Goal: Task Accomplishment & Management: Use online tool/utility

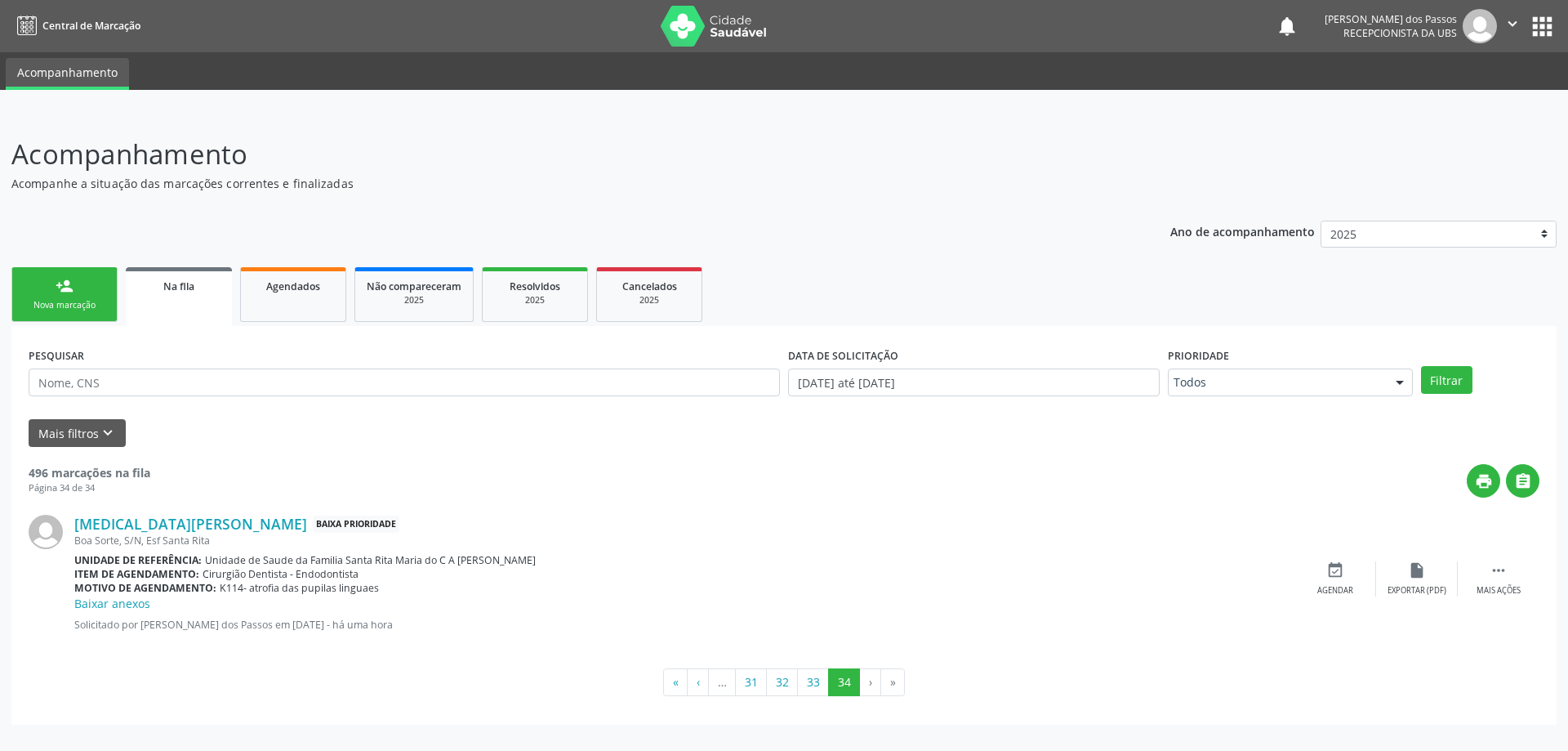
click at [869, 684] on li "›" at bounding box center [870, 682] width 22 height 28
click at [817, 688] on button "33" at bounding box center [813, 682] width 32 height 28
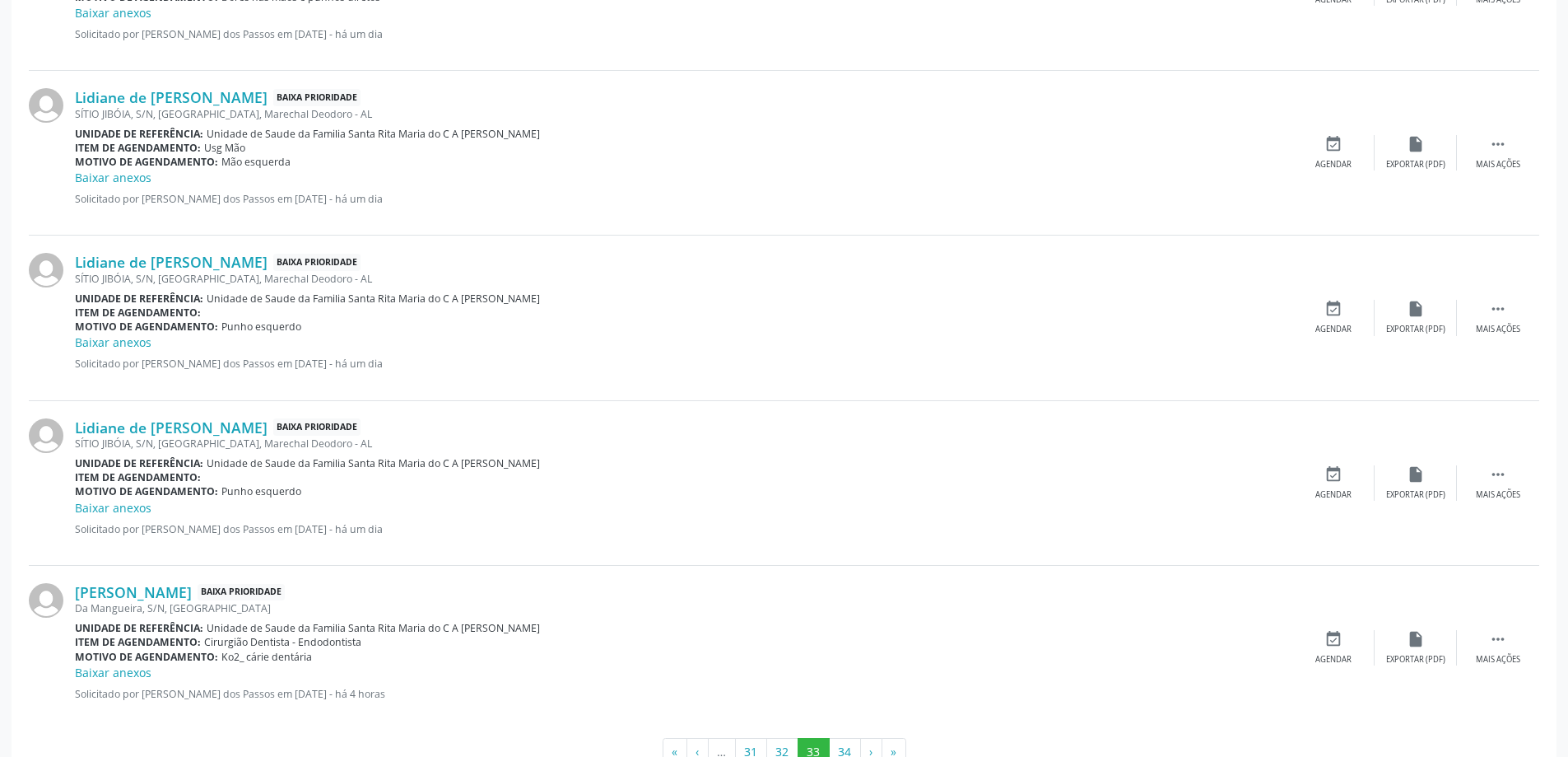
scroll to position [2186, 0]
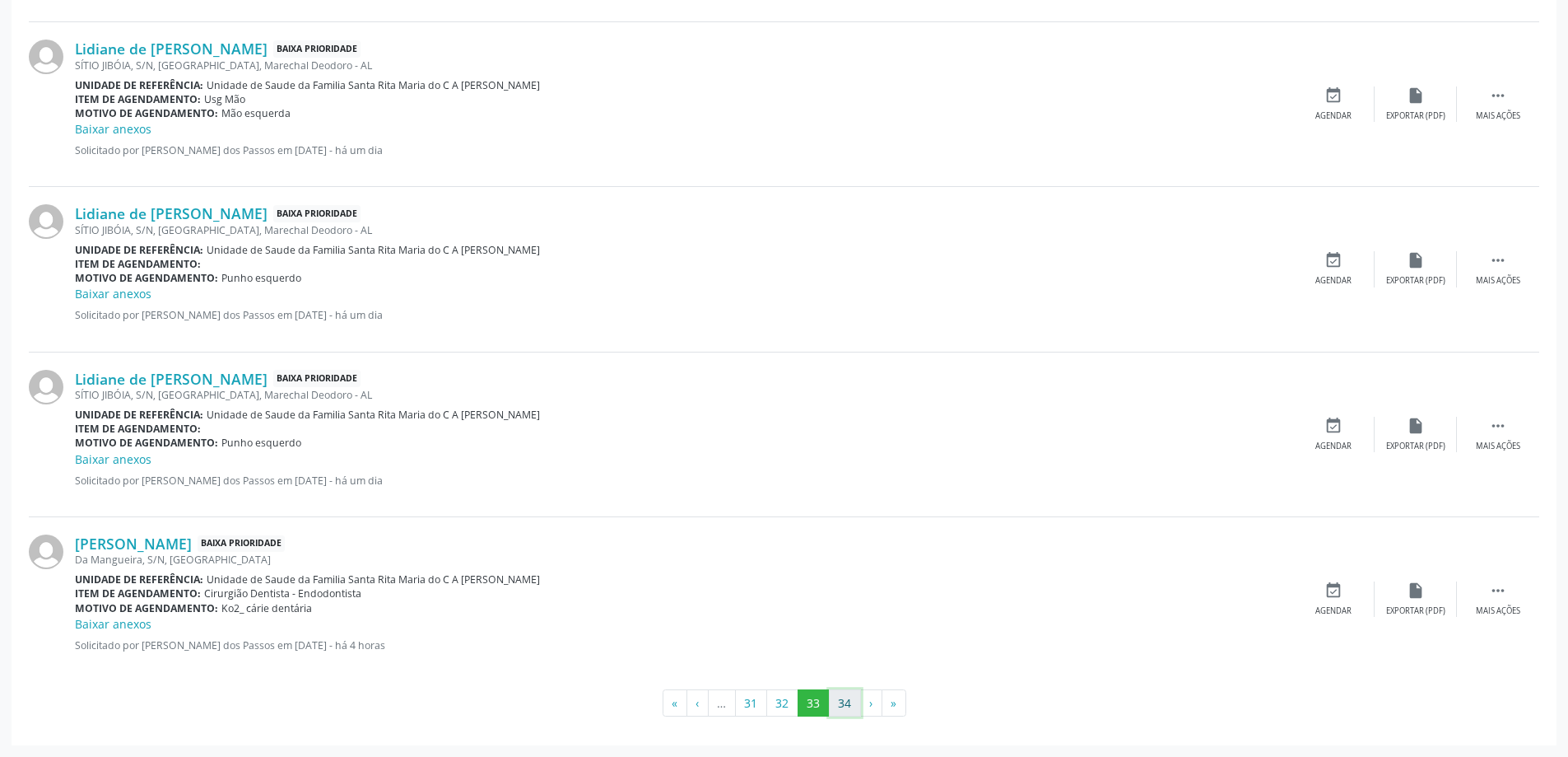
click at [842, 707] on button "34" at bounding box center [844, 703] width 32 height 28
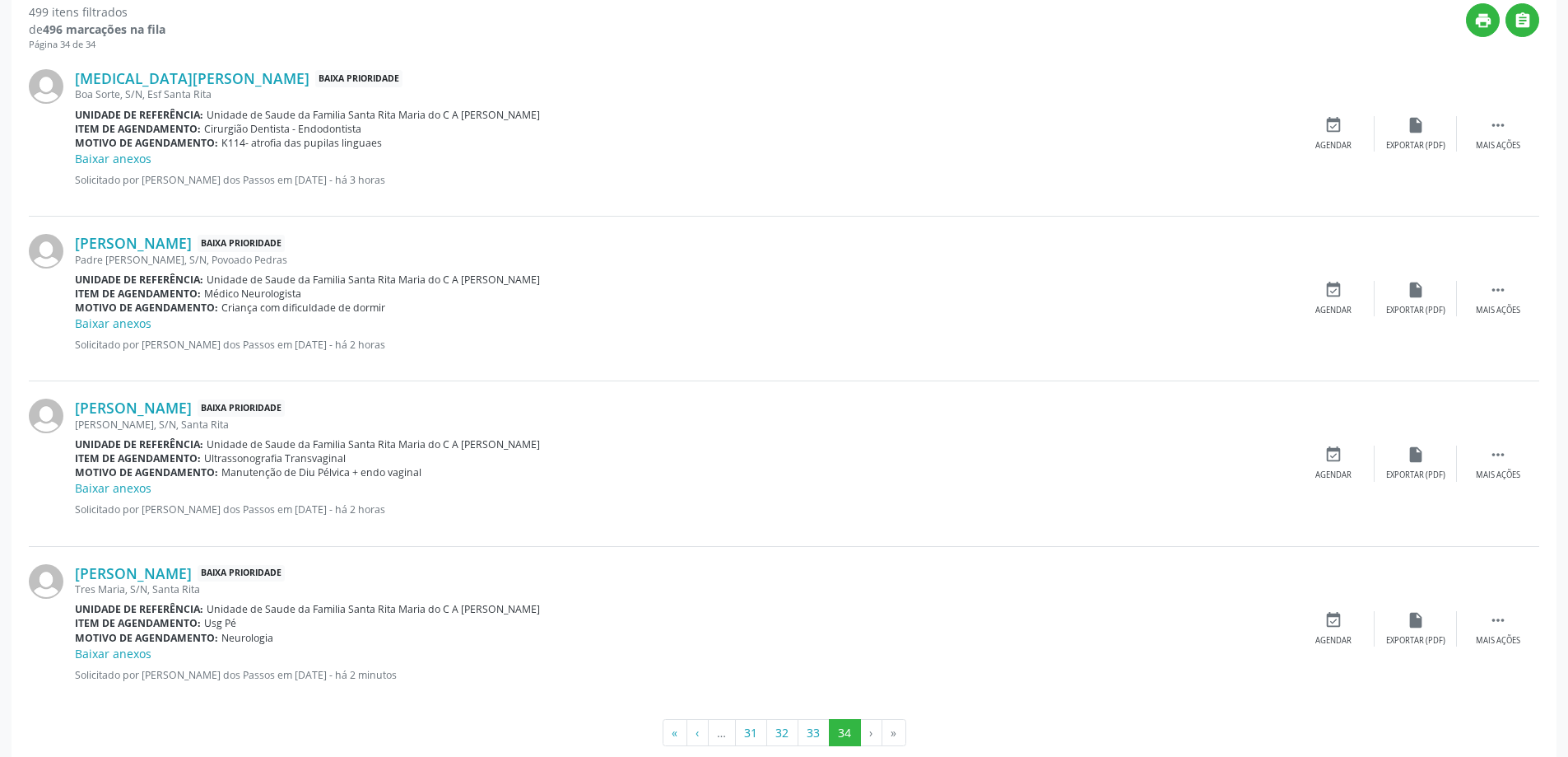
scroll to position [494, 0]
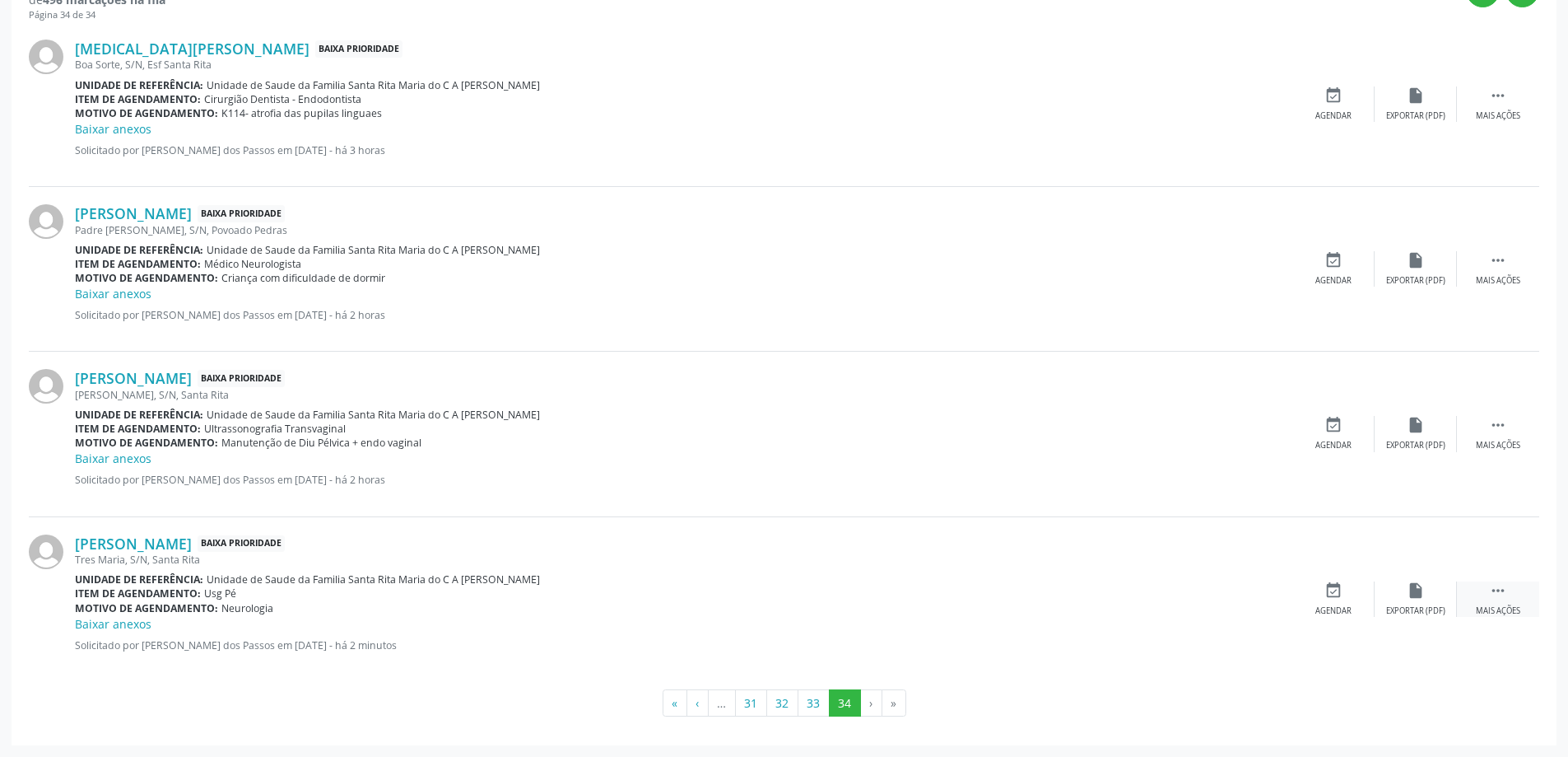
click at [1498, 590] on icon "" at bounding box center [1498, 590] width 18 height 18
click at [1257, 601] on div "print Imprimir" at bounding box center [1251, 599] width 83 height 36
click at [806, 700] on button "33" at bounding box center [813, 703] width 32 height 28
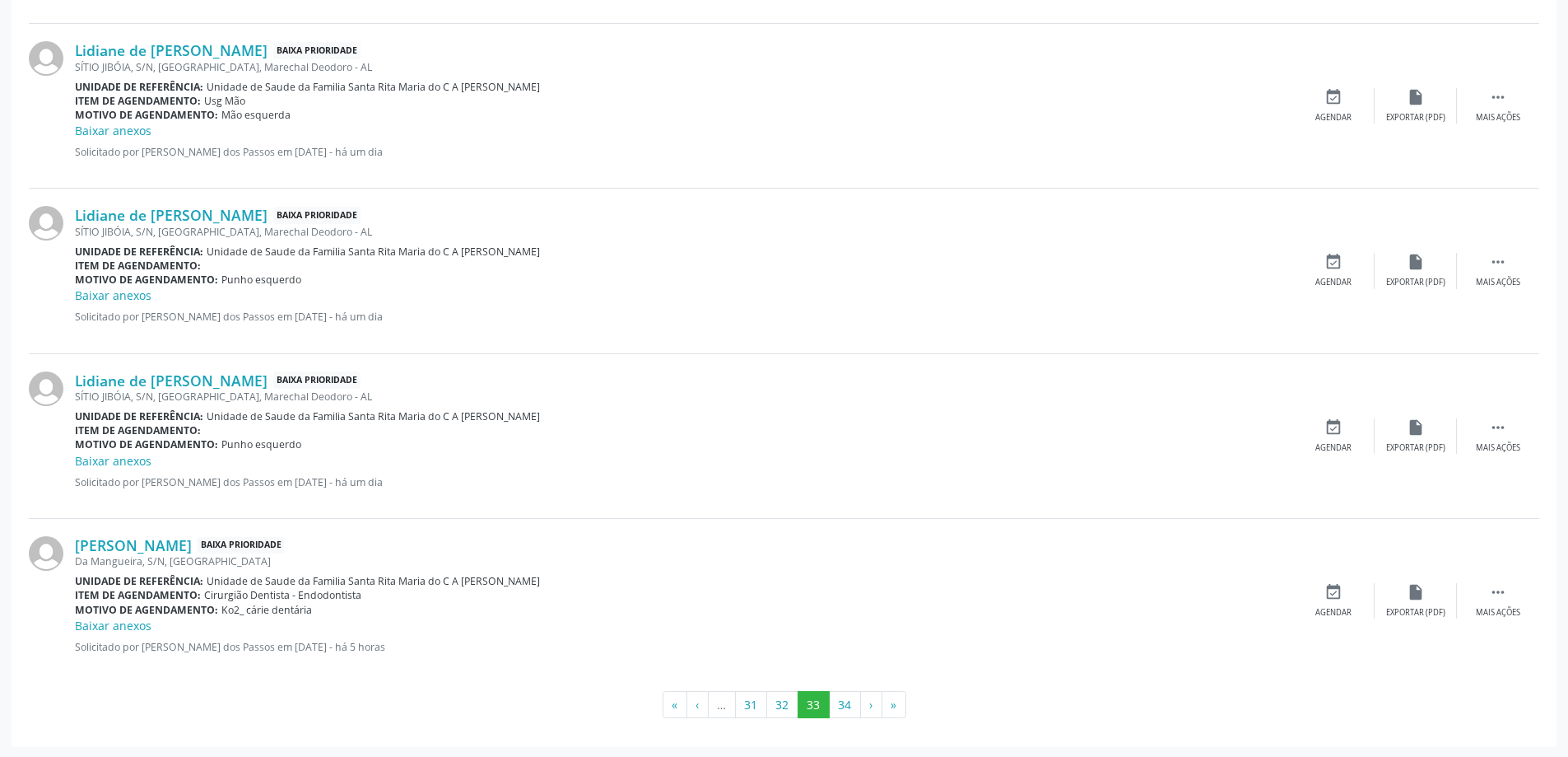
scroll to position [2186, 0]
click at [847, 709] on button "34" at bounding box center [844, 703] width 32 height 28
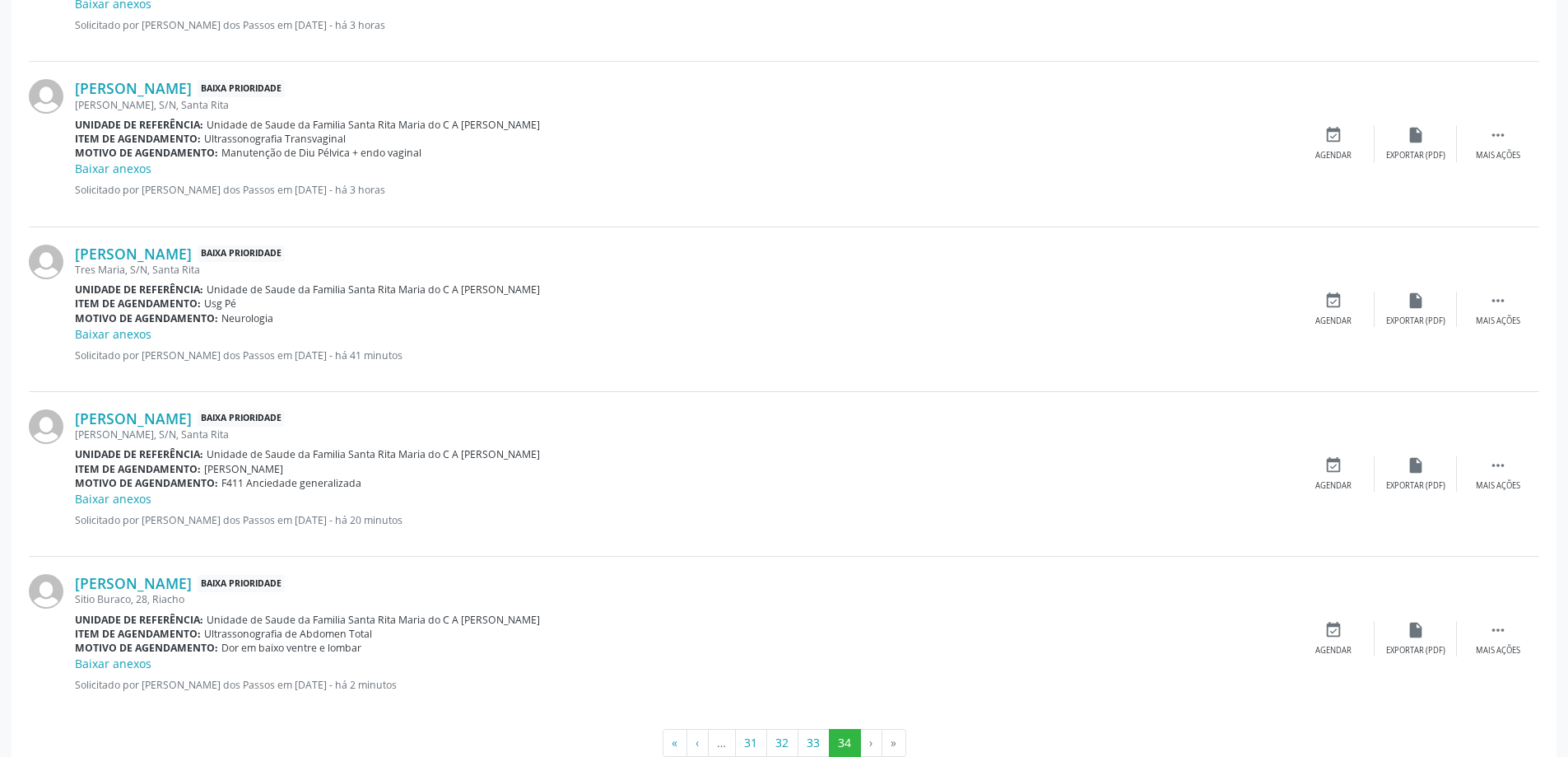
scroll to position [824, 0]
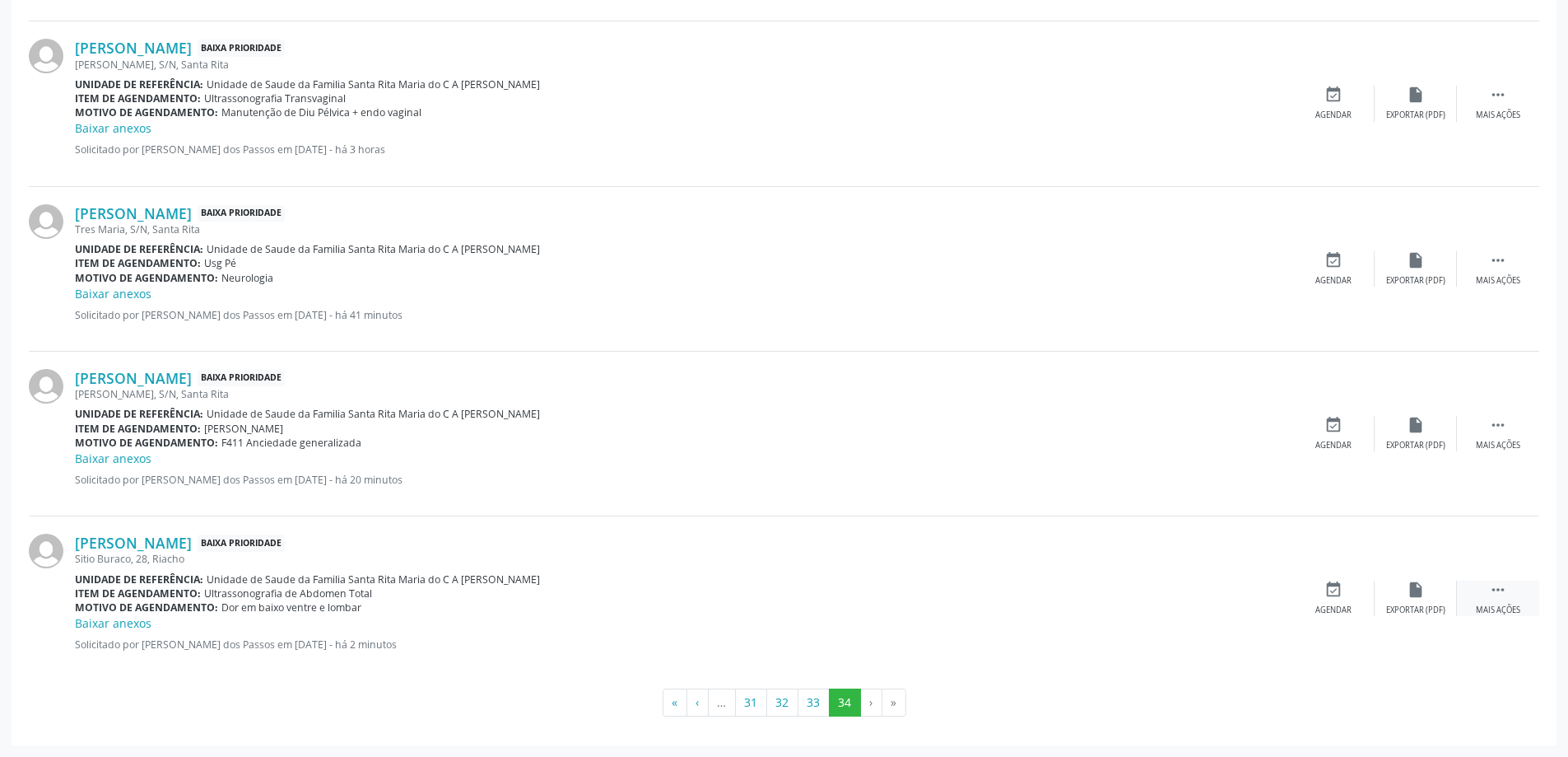
click at [1500, 591] on icon "" at bounding box center [1498, 589] width 18 height 18
click at [1252, 600] on div "print Imprimir" at bounding box center [1251, 598] width 83 height 36
click at [810, 702] on button "33" at bounding box center [813, 702] width 32 height 28
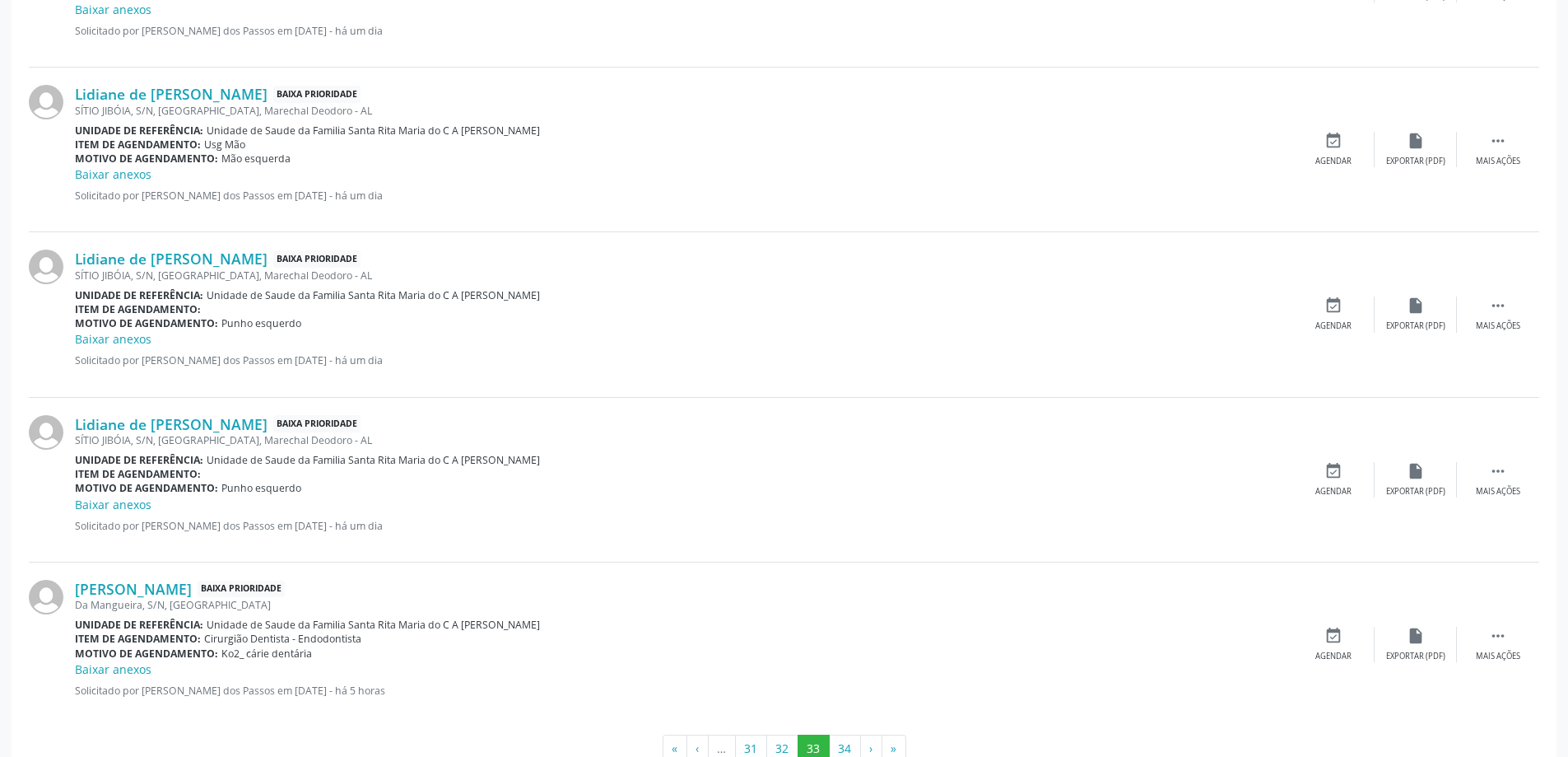
scroll to position [2186, 0]
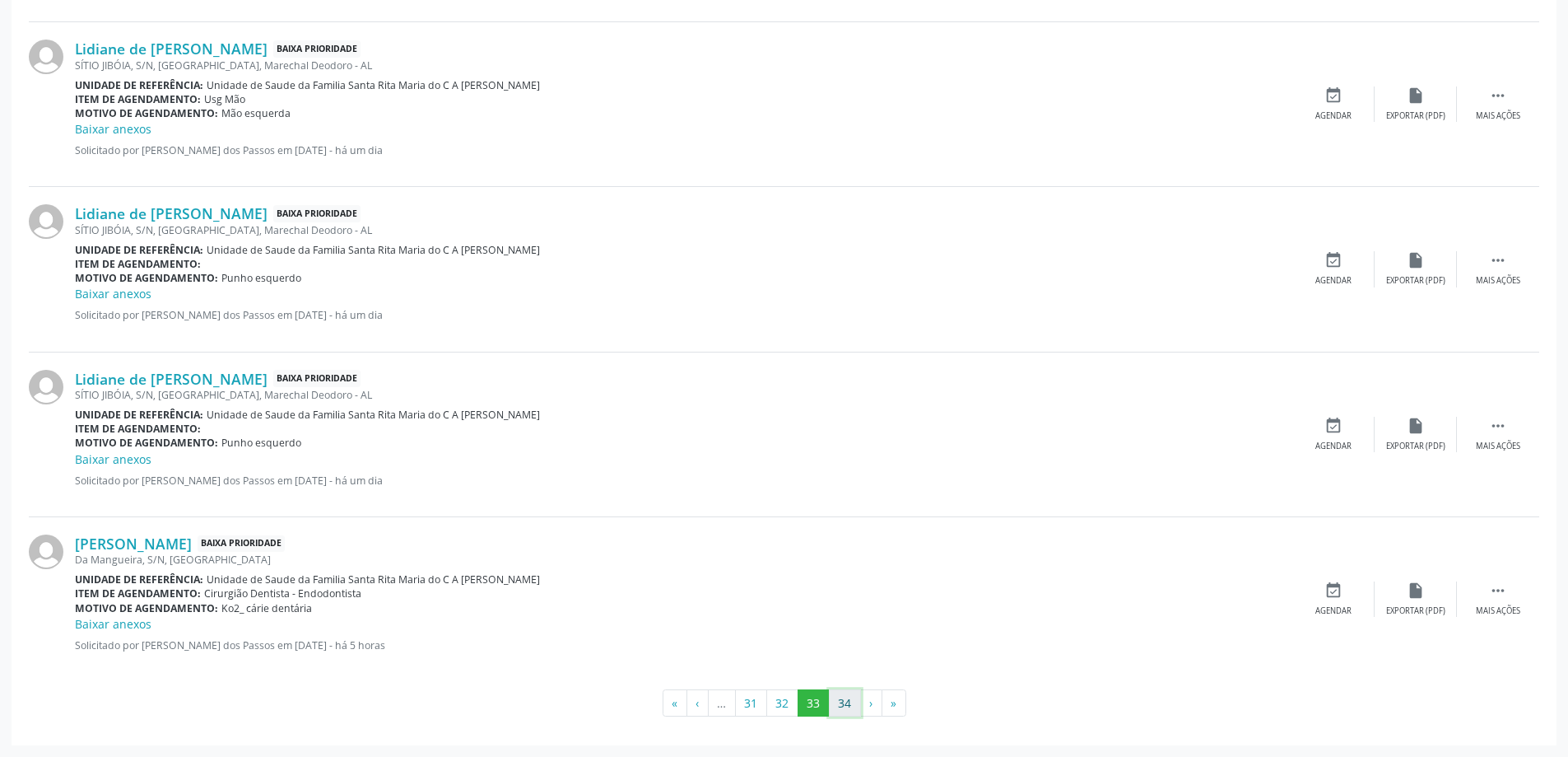
click at [848, 703] on button "34" at bounding box center [844, 703] width 32 height 28
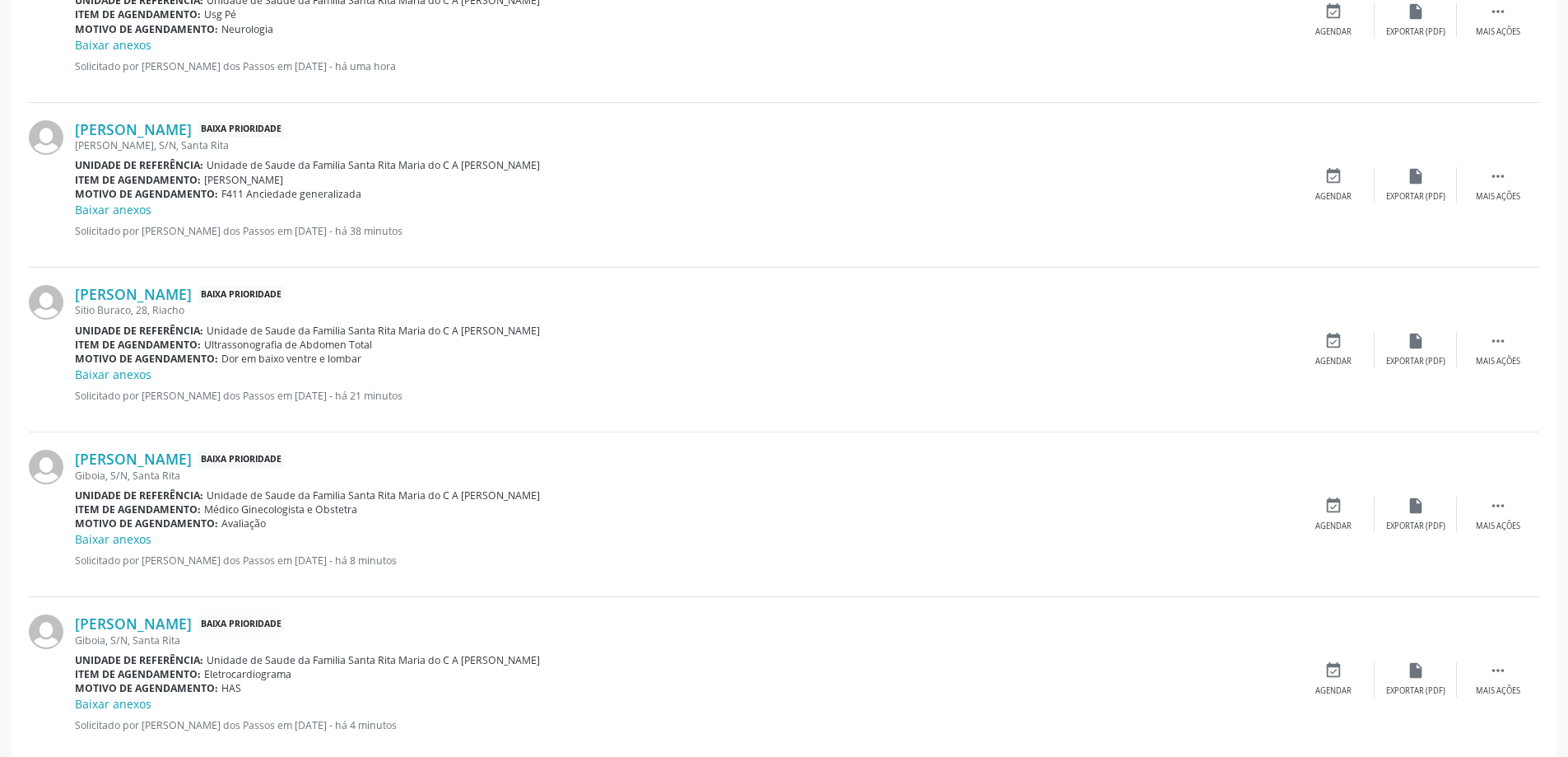
scroll to position [1153, 0]
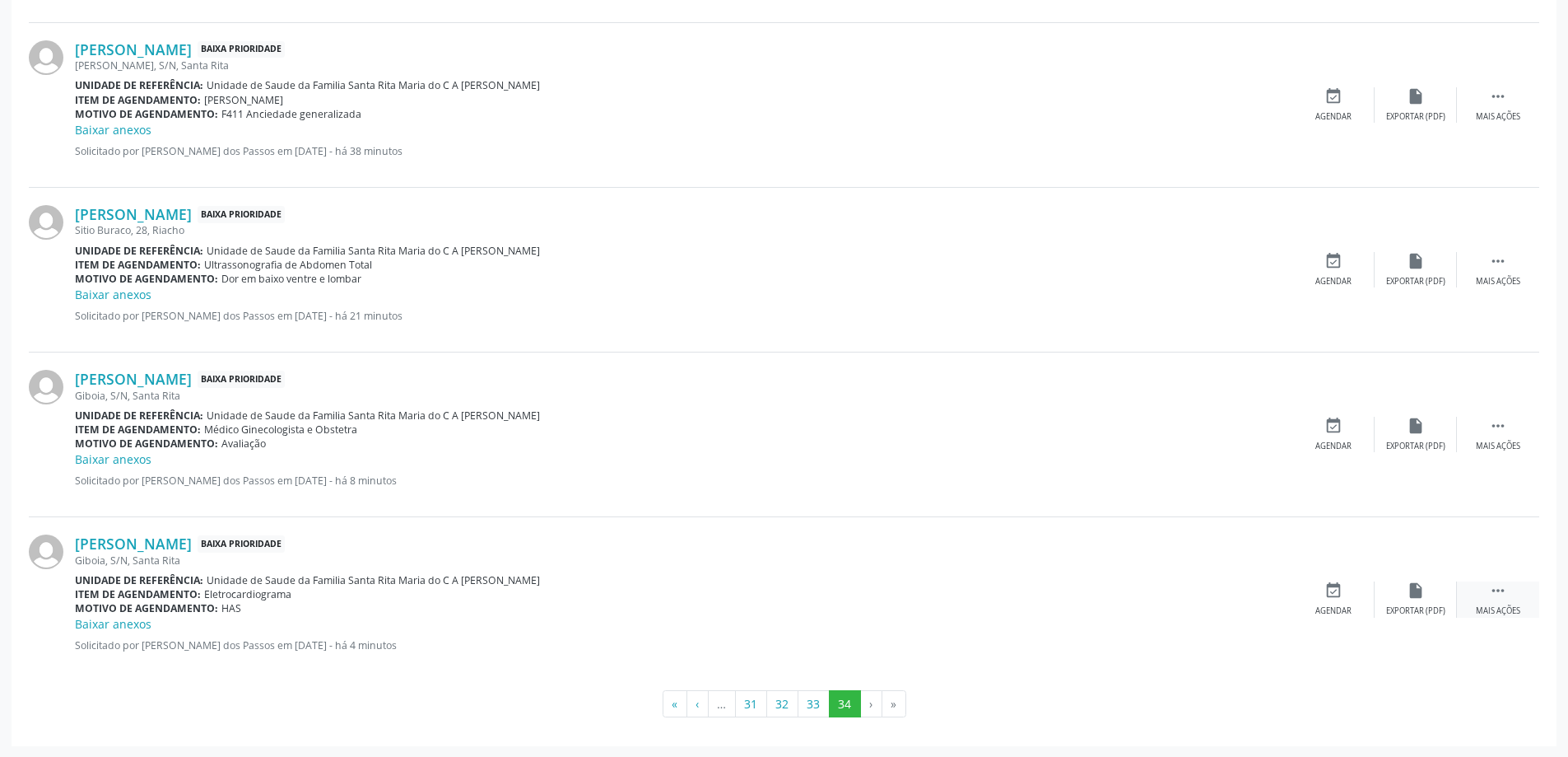
click at [1501, 590] on icon "" at bounding box center [1498, 590] width 18 height 18
click at [1244, 600] on icon "print" at bounding box center [1251, 590] width 18 height 18
click at [848, 711] on button "34" at bounding box center [844, 703] width 32 height 28
click at [817, 706] on button "33" at bounding box center [813, 703] width 32 height 28
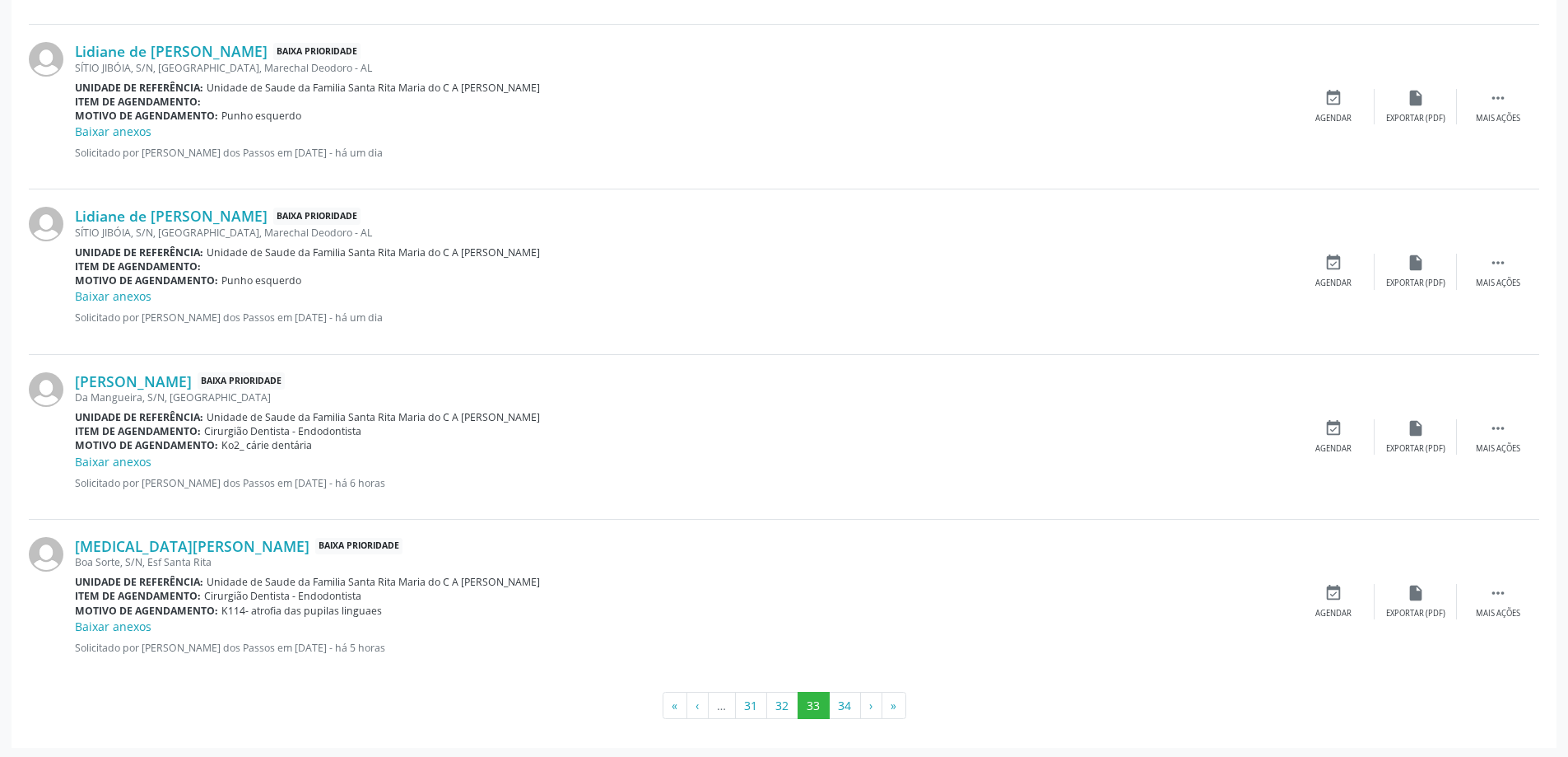
scroll to position [2186, 0]
click at [847, 703] on button "34" at bounding box center [844, 703] width 32 height 28
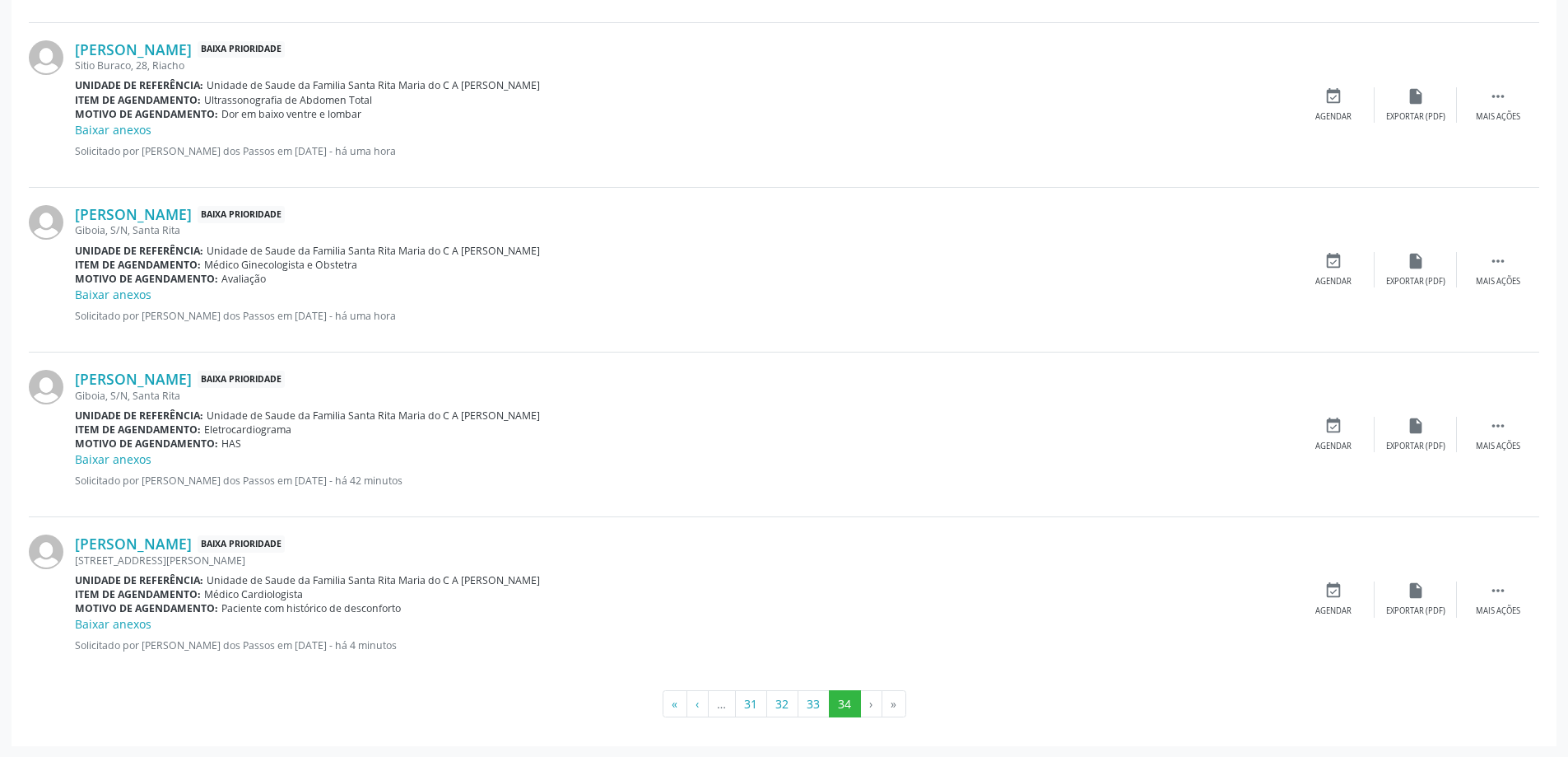
scroll to position [1154, 0]
click at [1497, 586] on icon "" at bounding box center [1498, 589] width 18 height 18
click at [1244, 590] on icon "print" at bounding box center [1251, 589] width 18 height 18
click at [820, 698] on button "33" at bounding box center [813, 703] width 32 height 28
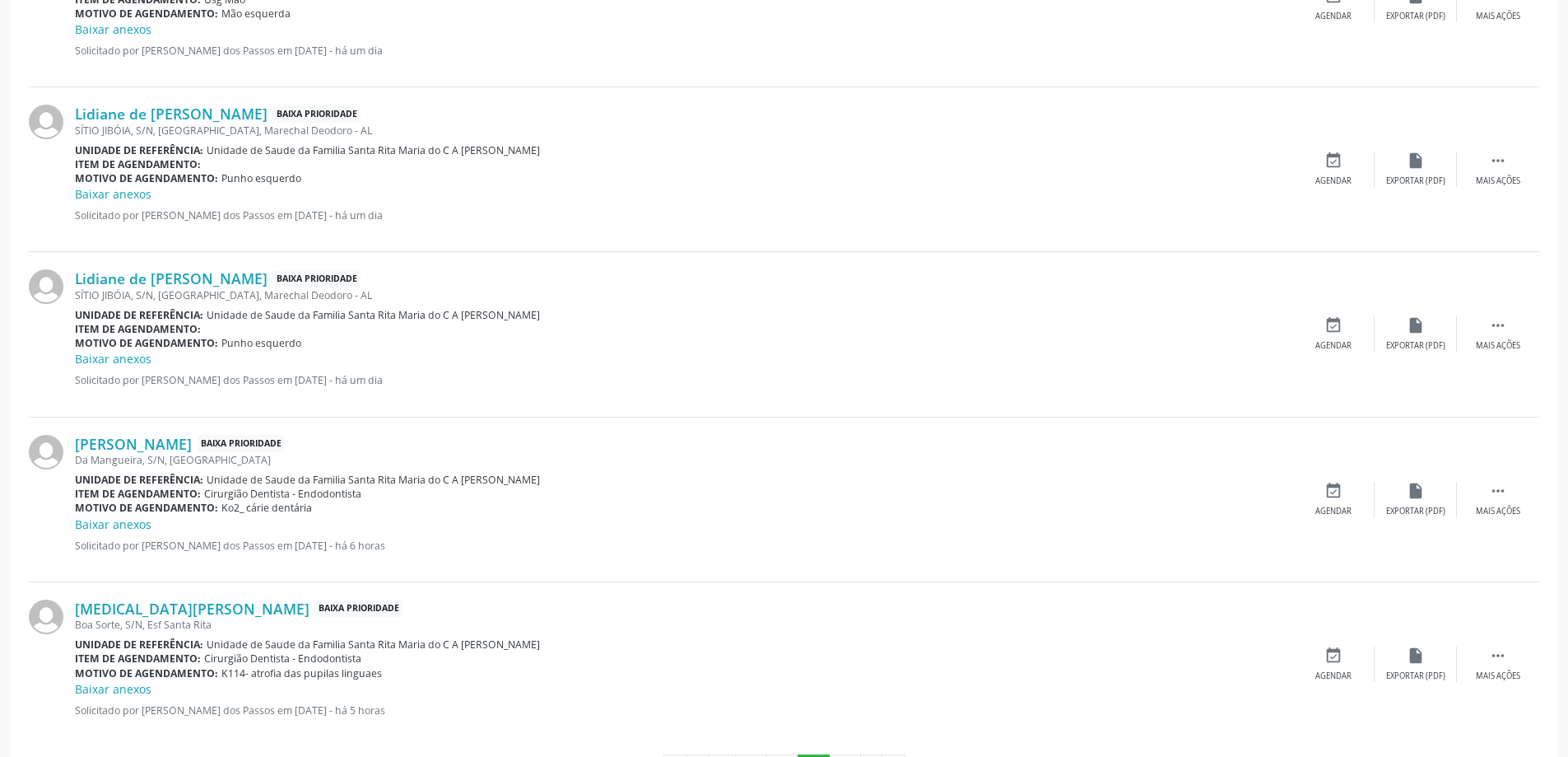
scroll to position [2186, 0]
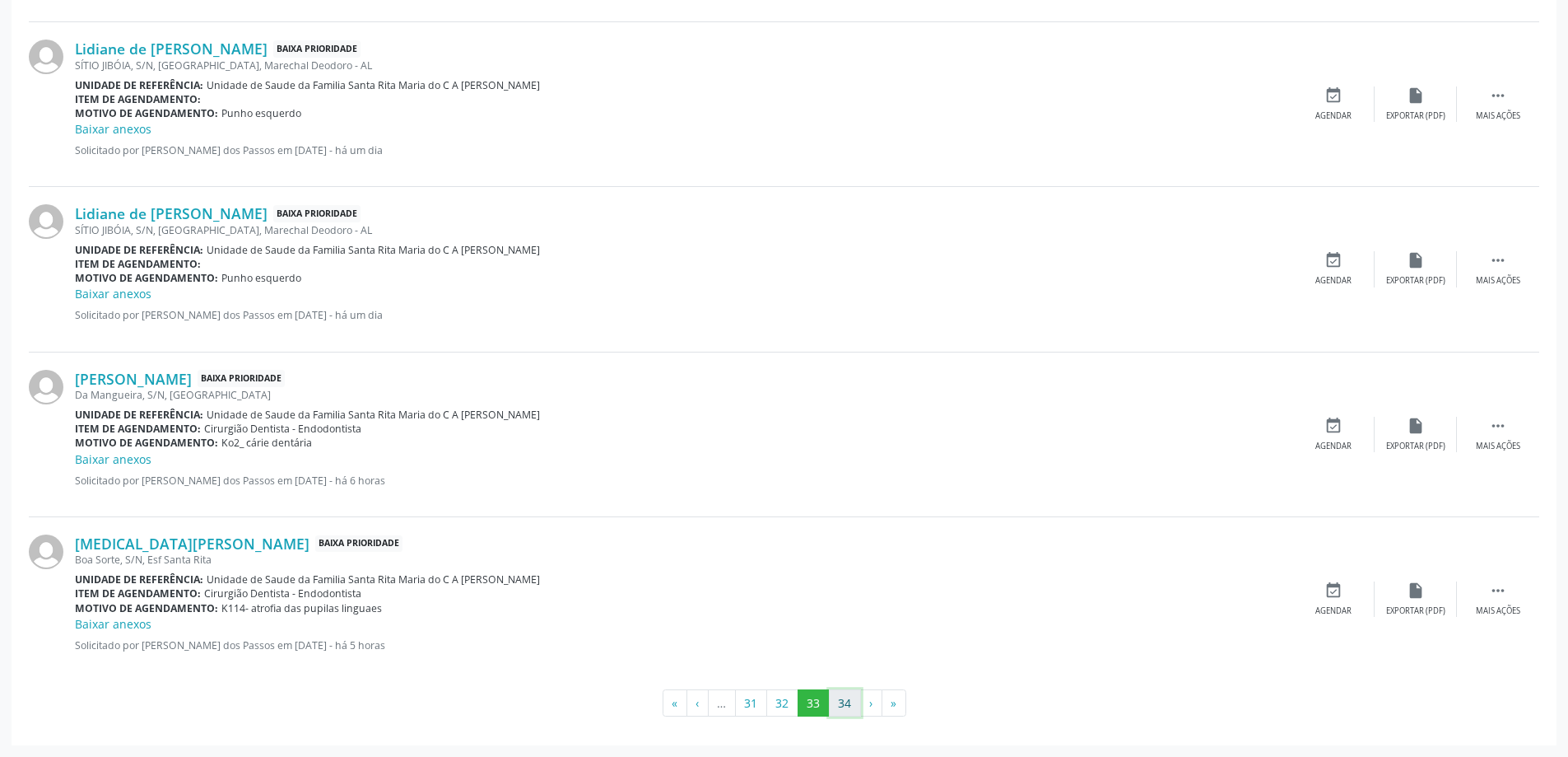
click at [846, 701] on button "34" at bounding box center [844, 703] width 32 height 28
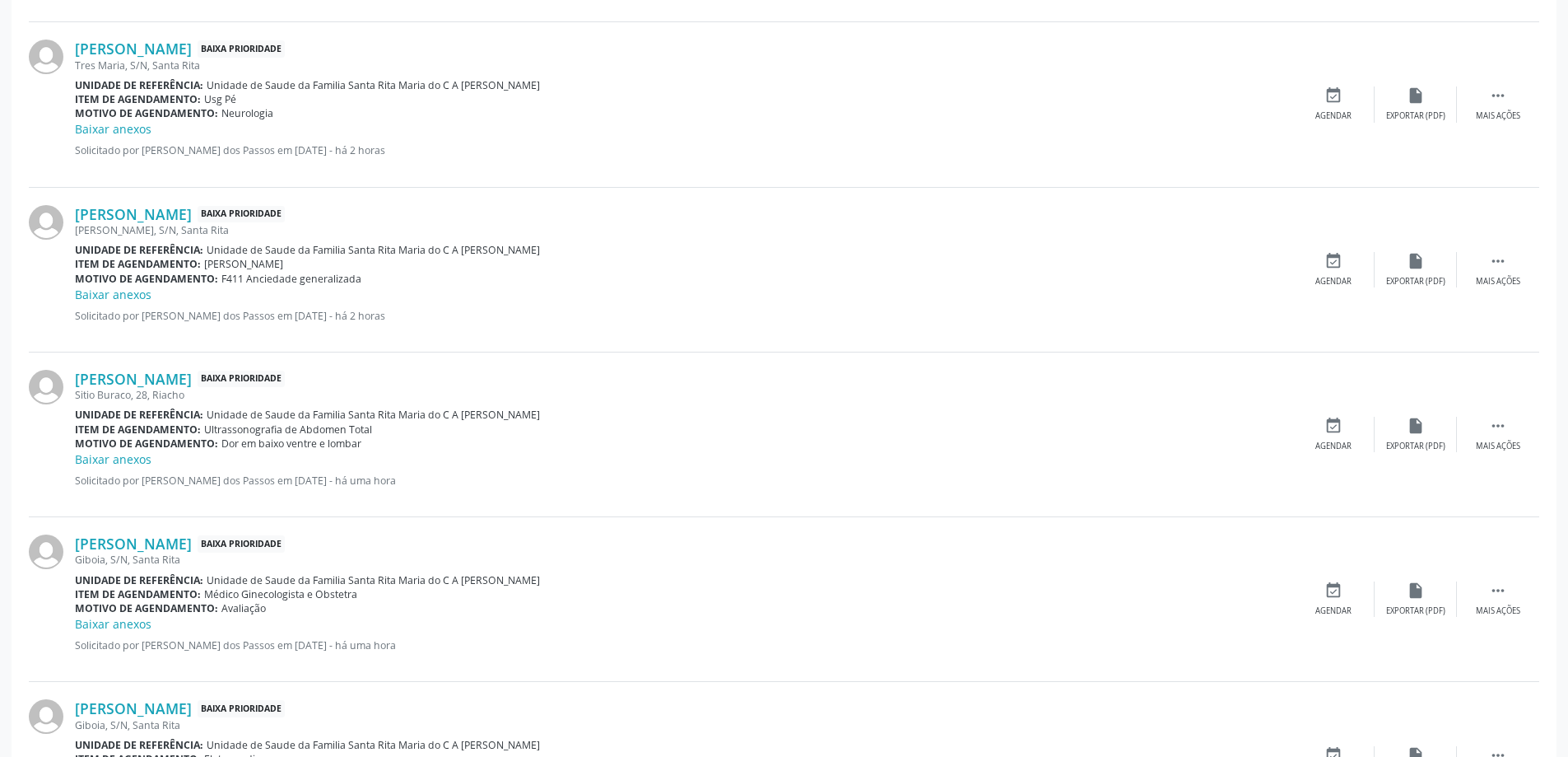
scroll to position [1318, 0]
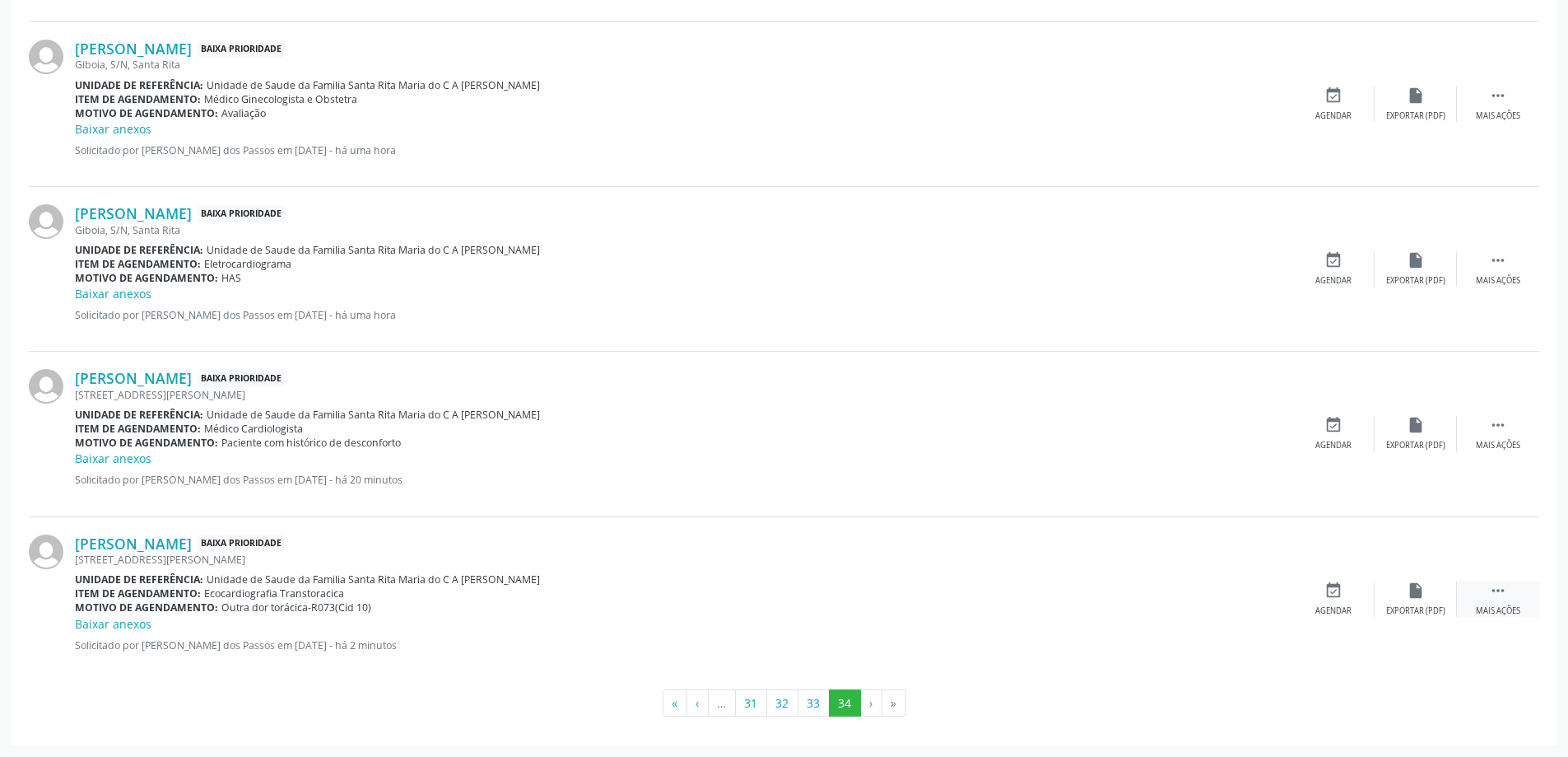
click at [1496, 589] on icon "" at bounding box center [1498, 590] width 18 height 18
click at [1257, 600] on div "print Imprimir" at bounding box center [1251, 599] width 83 height 36
